Goal: Task Accomplishment & Management: Use online tool/utility

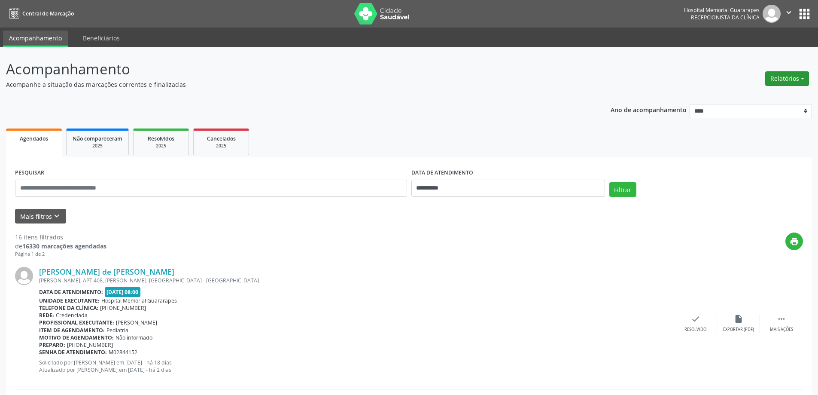
click at [785, 82] on button "Relatórios" at bounding box center [788, 78] width 44 height 15
click at [745, 99] on link "Agendamentos" at bounding box center [763, 97] width 92 height 12
select select "*"
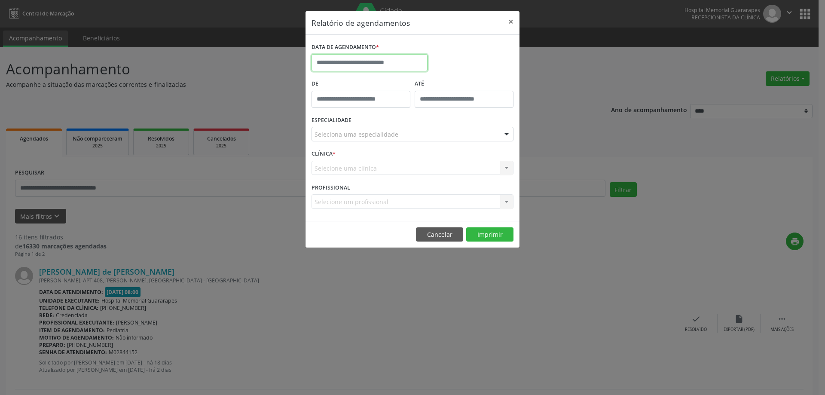
click at [360, 57] on input "text" at bounding box center [369, 62] width 116 height 17
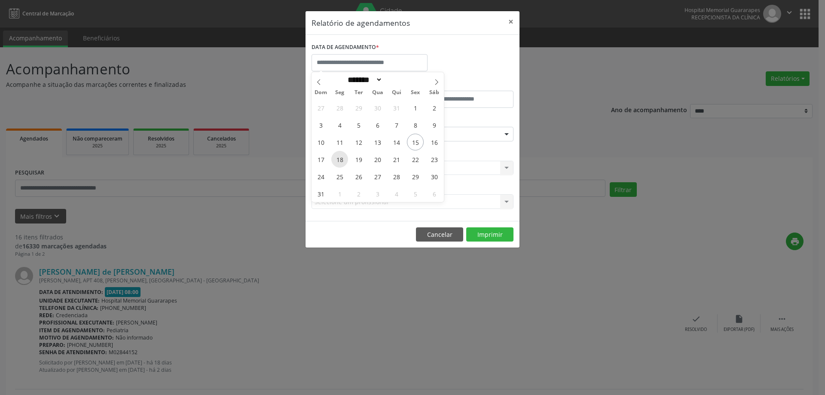
click at [343, 159] on span "18" at bounding box center [339, 159] width 17 height 17
type input "**********"
click at [343, 159] on span "18" at bounding box center [339, 159] width 17 height 17
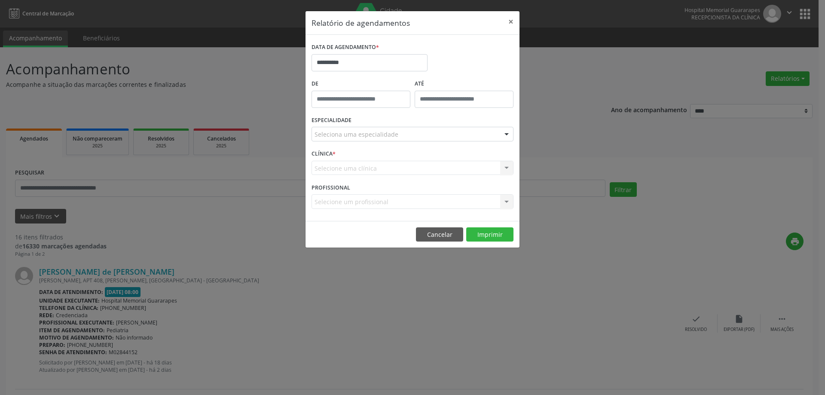
click at [489, 130] on div "Seleciona uma especialidade" at bounding box center [412, 134] width 202 height 15
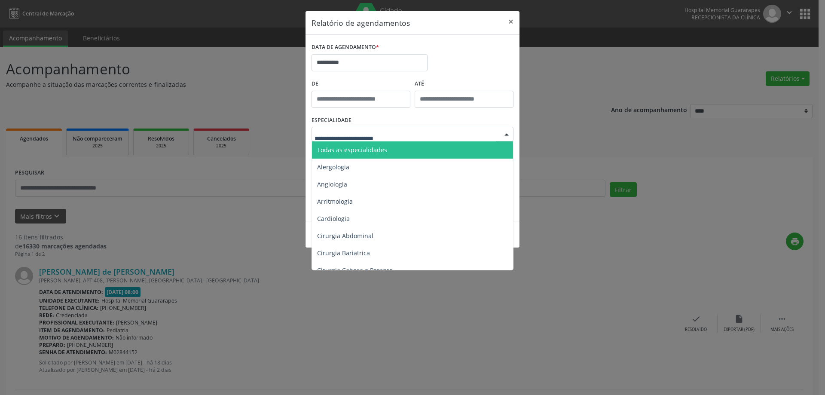
click at [411, 148] on span "Todas as especialidades" at bounding box center [413, 149] width 202 height 17
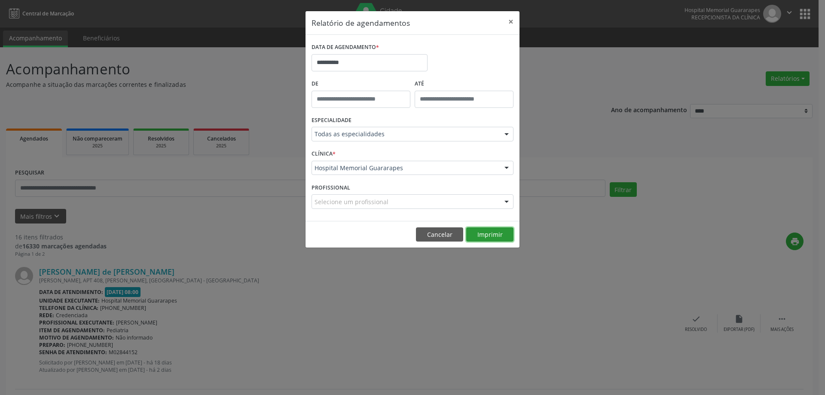
click at [510, 234] on button "Imprimir" at bounding box center [489, 234] width 47 height 15
